Goal: Task Accomplishment & Management: Use online tool/utility

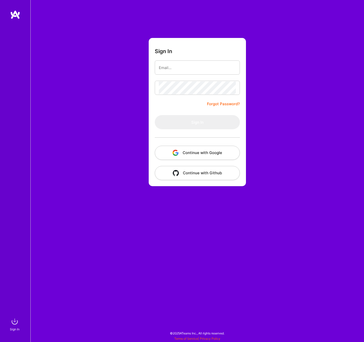
click at [191, 151] on button "Continue with Google" at bounding box center [197, 153] width 85 height 14
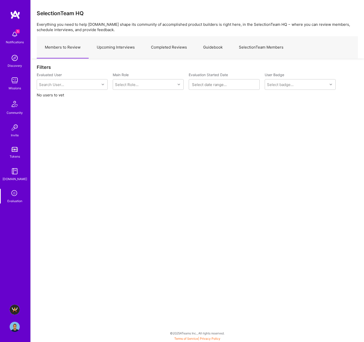
click at [14, 171] on icon at bounding box center [15, 194] width 10 height 10
click at [17, 171] on img at bounding box center [15, 310] width 10 height 10
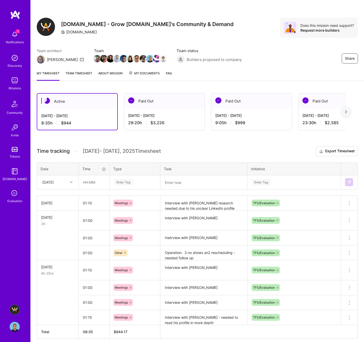
click at [187, 171] on textarea at bounding box center [204, 182] width 86 height 13
paste textarea "[DEMOGRAPHIC_DATA][PERSON_NAME]"
type textarea "Interview with [PERSON_NAME]"
click at [47, 171] on div "[DATE]" at bounding box center [47, 182] width 11 height 5
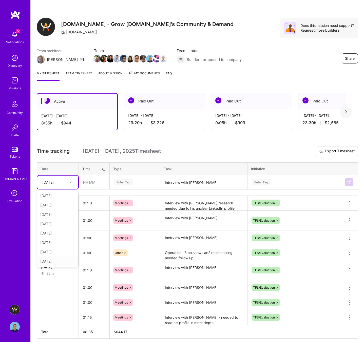
click at [52, 171] on div "[DATE]" at bounding box center [57, 261] width 41 height 9
click at [85, 171] on input "text" at bounding box center [94, 182] width 30 height 13
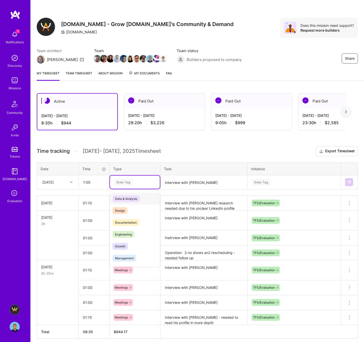
type input "01:00"
click at [125, 171] on div "Enter Tag" at bounding box center [123, 182] width 19 height 8
type input "mee"
click at [126, 171] on span "Meetings" at bounding box center [121, 198] width 18 height 7
click at [261, 171] on div "Enter Tag" at bounding box center [261, 182] width 19 height 8
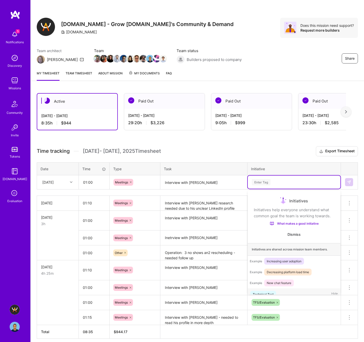
scroll to position [8, 0]
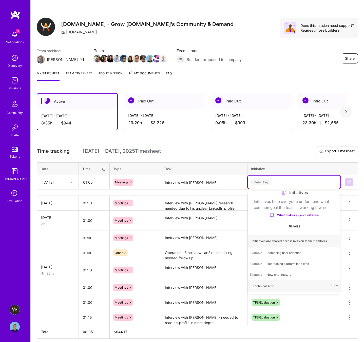
type input "tf"
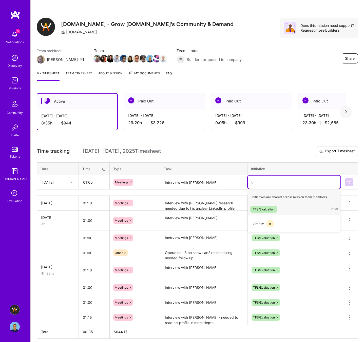
click at [273, 171] on div "TFS/Evaluation" at bounding box center [264, 209] width 22 height 5
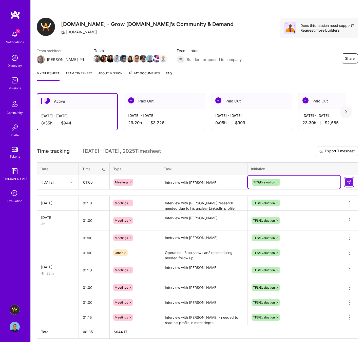
click at [350, 171] on img at bounding box center [349, 182] width 4 height 4
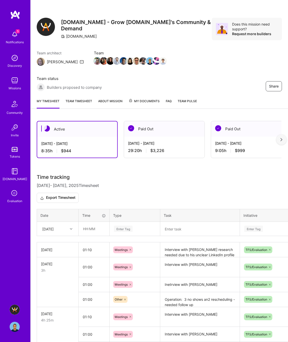
click at [17, 194] on icon at bounding box center [15, 194] width 10 height 10
